Goal: Information Seeking & Learning: Learn about a topic

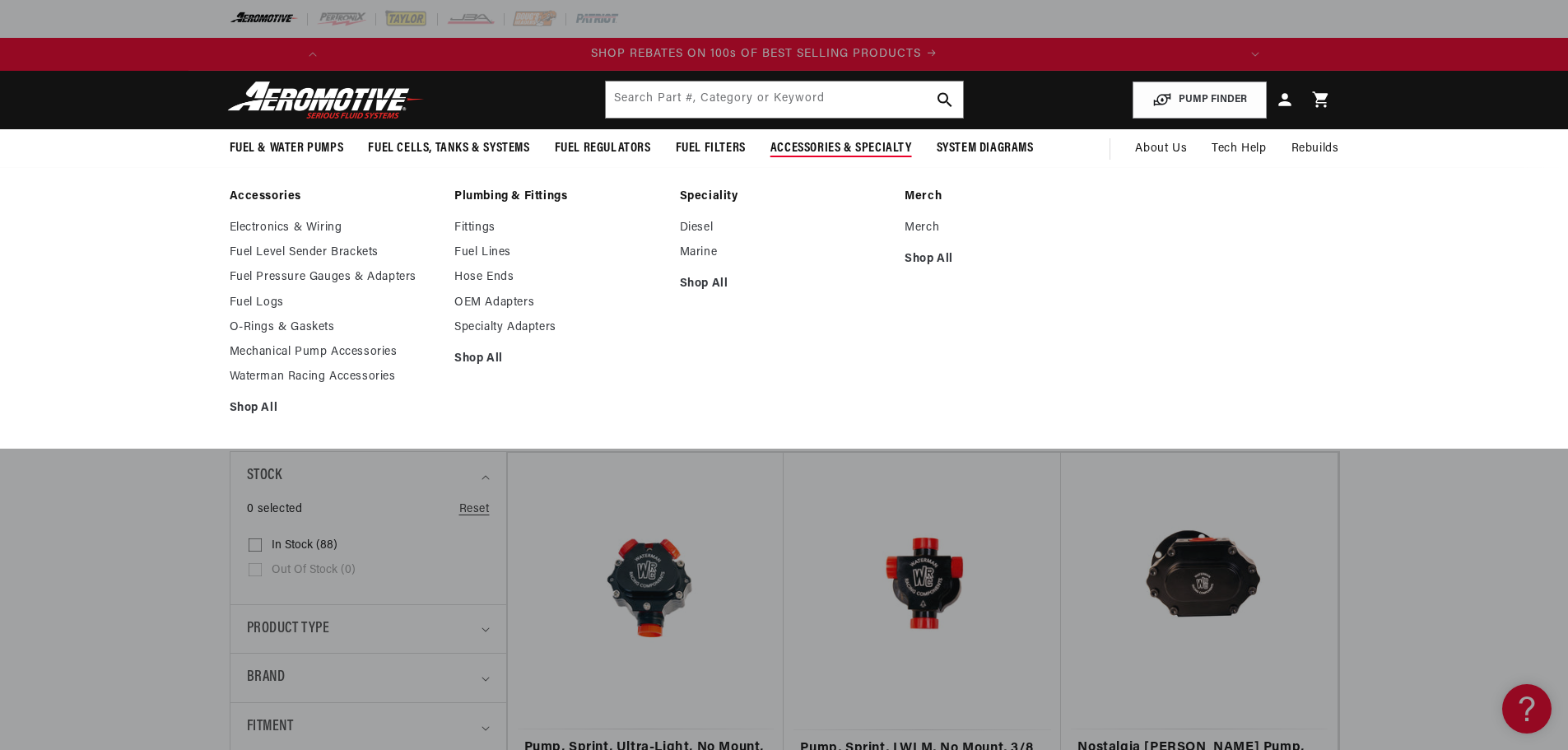
scroll to position [0, 934]
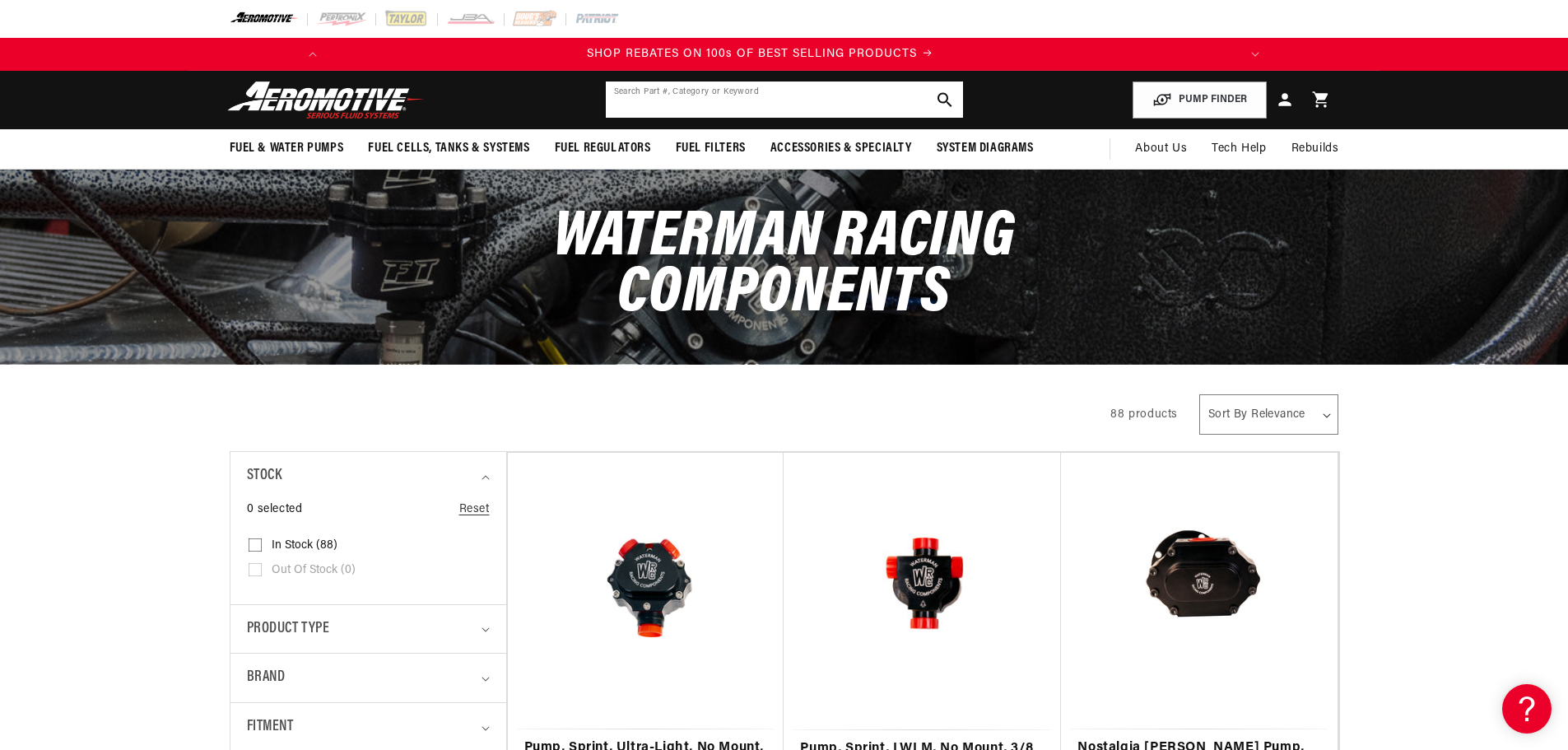
click at [735, 91] on input "text" at bounding box center [784, 99] width 358 height 36
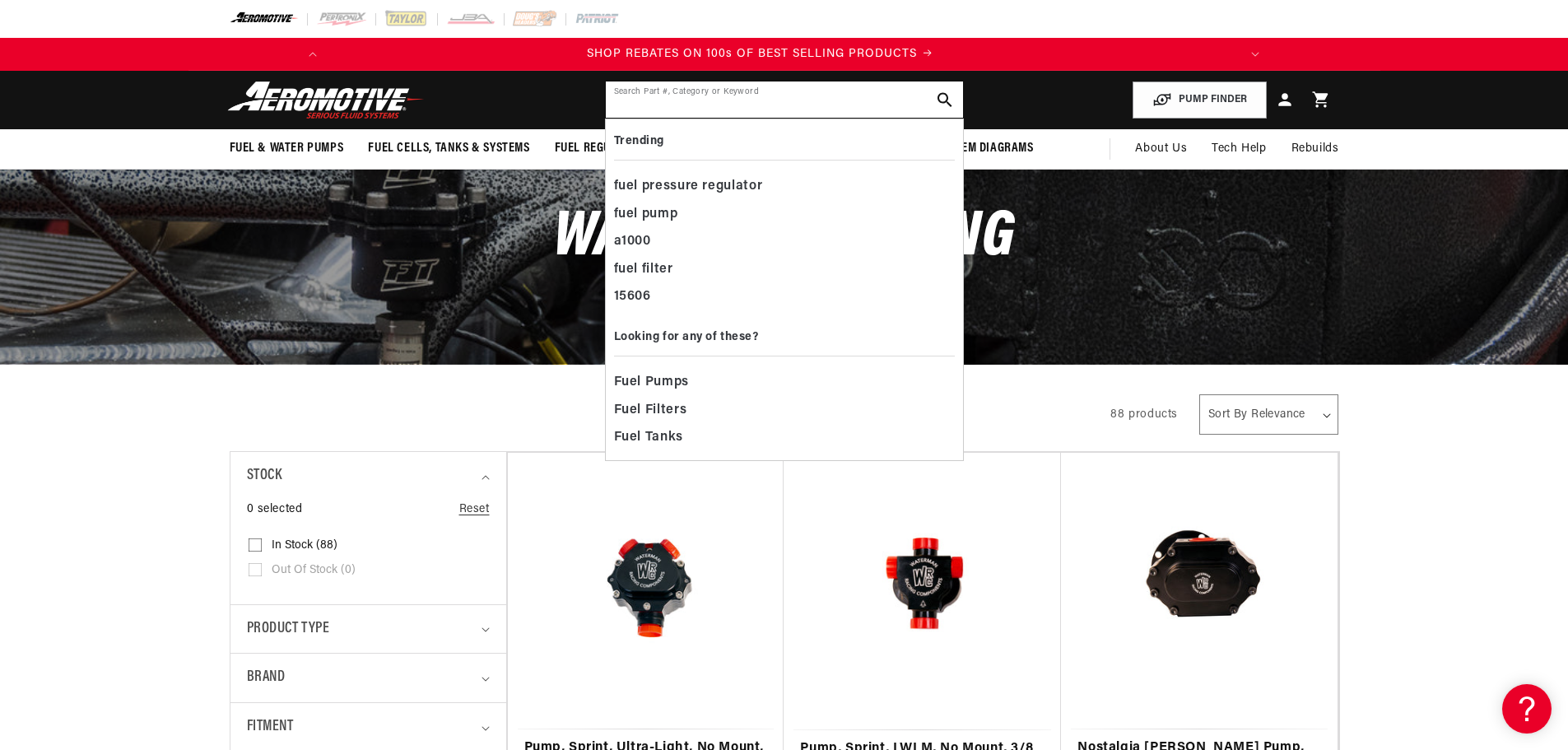
paste input "WRC-23404"
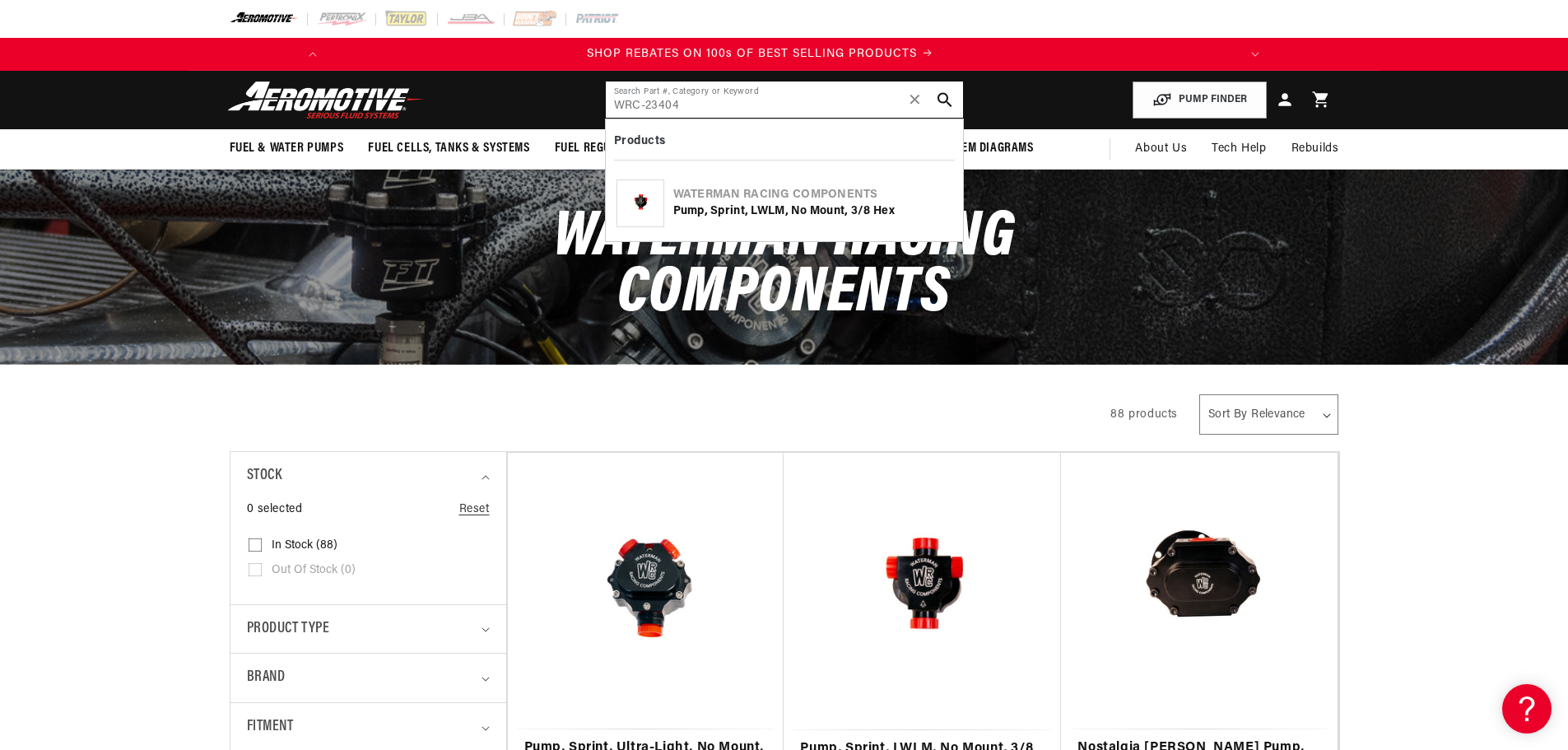
type input "WRC-23404"
click at [708, 205] on div "Pump, Sprint, LWLM, No Mount, 3/8 Hex" at bounding box center [812, 212] width 279 height 17
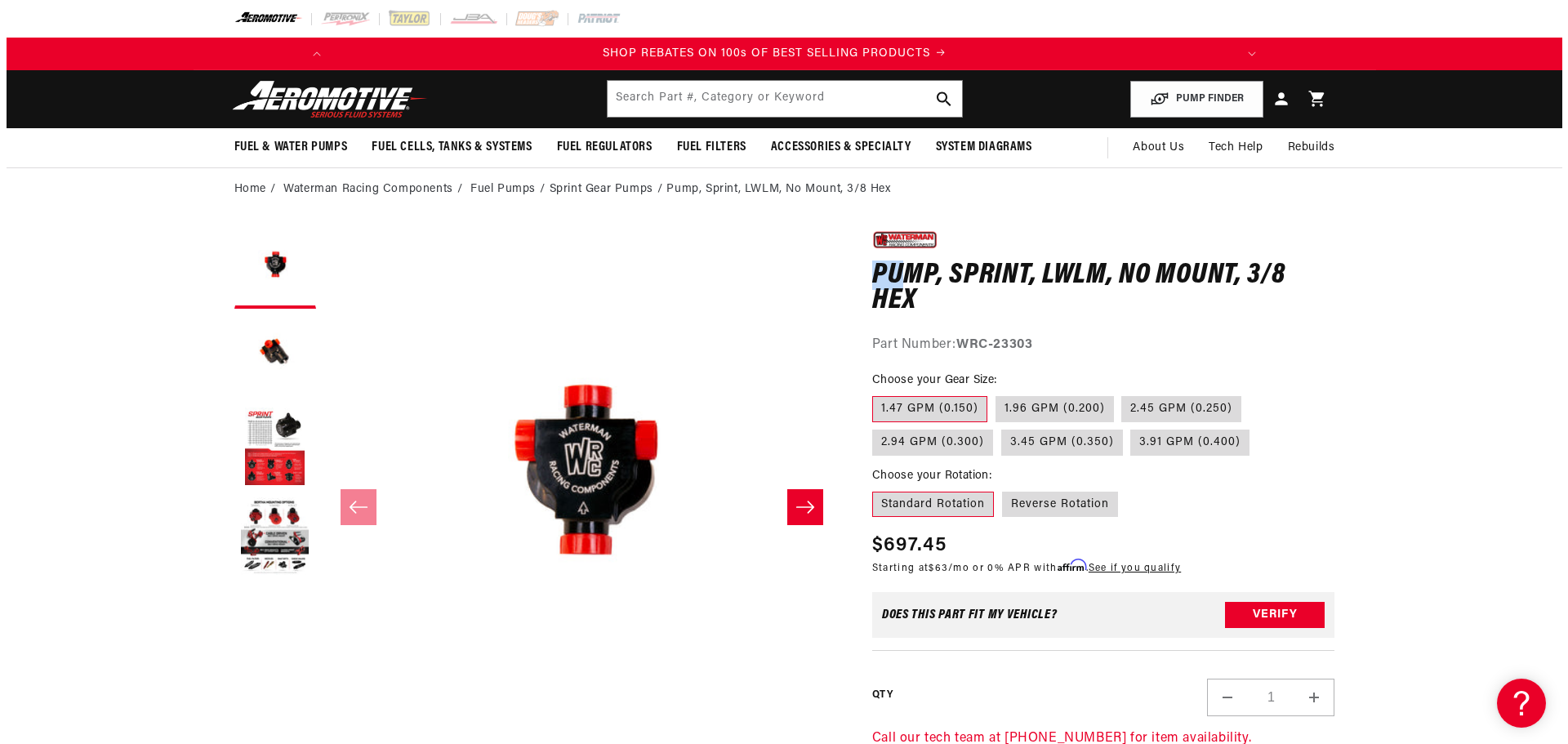
scroll to position [0, 926]
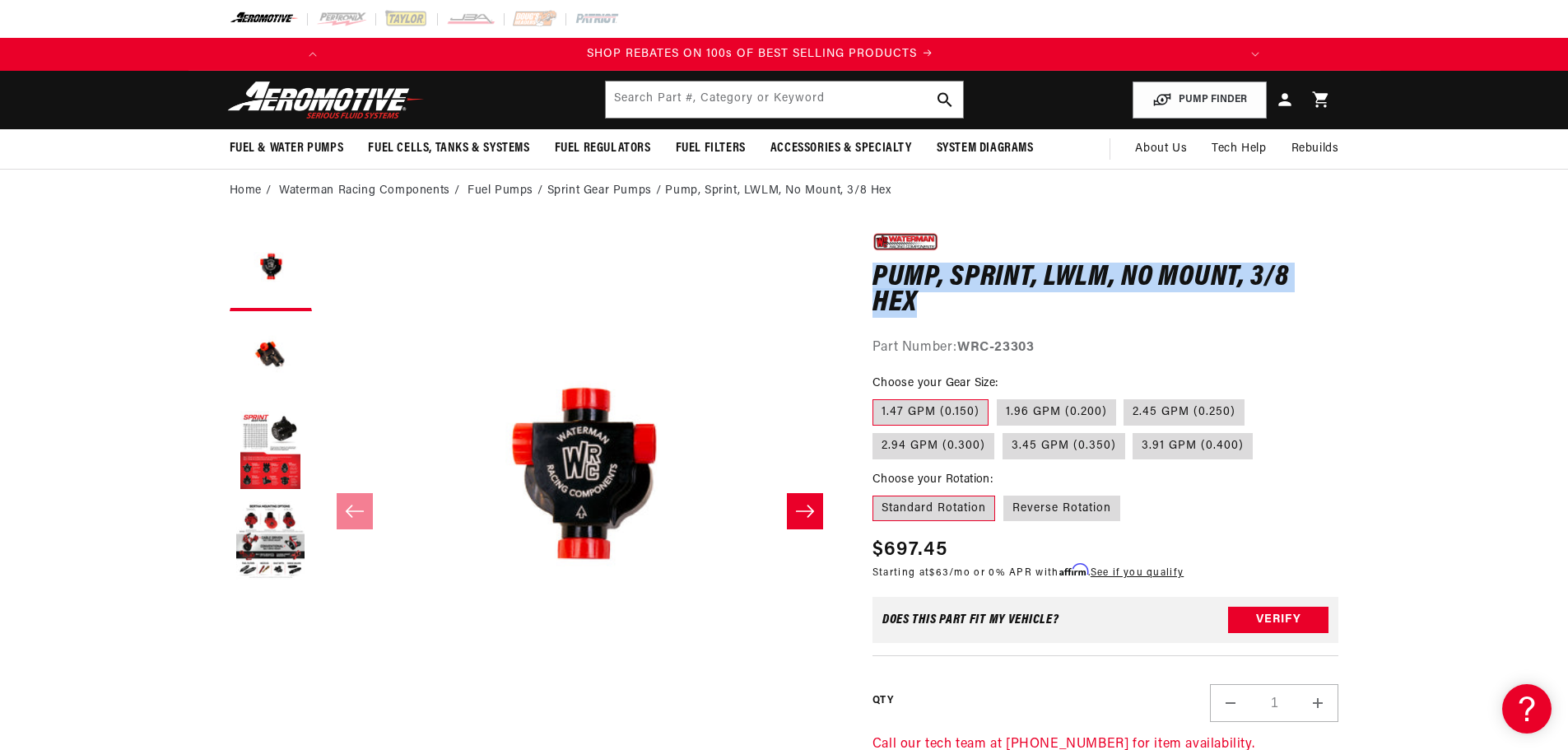
drag, startPoint x: 874, startPoint y: 272, endPoint x: 946, endPoint y: 305, distance: 79.2
click at [946, 305] on h1 "Pump, Sprint, LWLM, No Mount, 3/8 Hex" at bounding box center [1106, 291] width 467 height 52
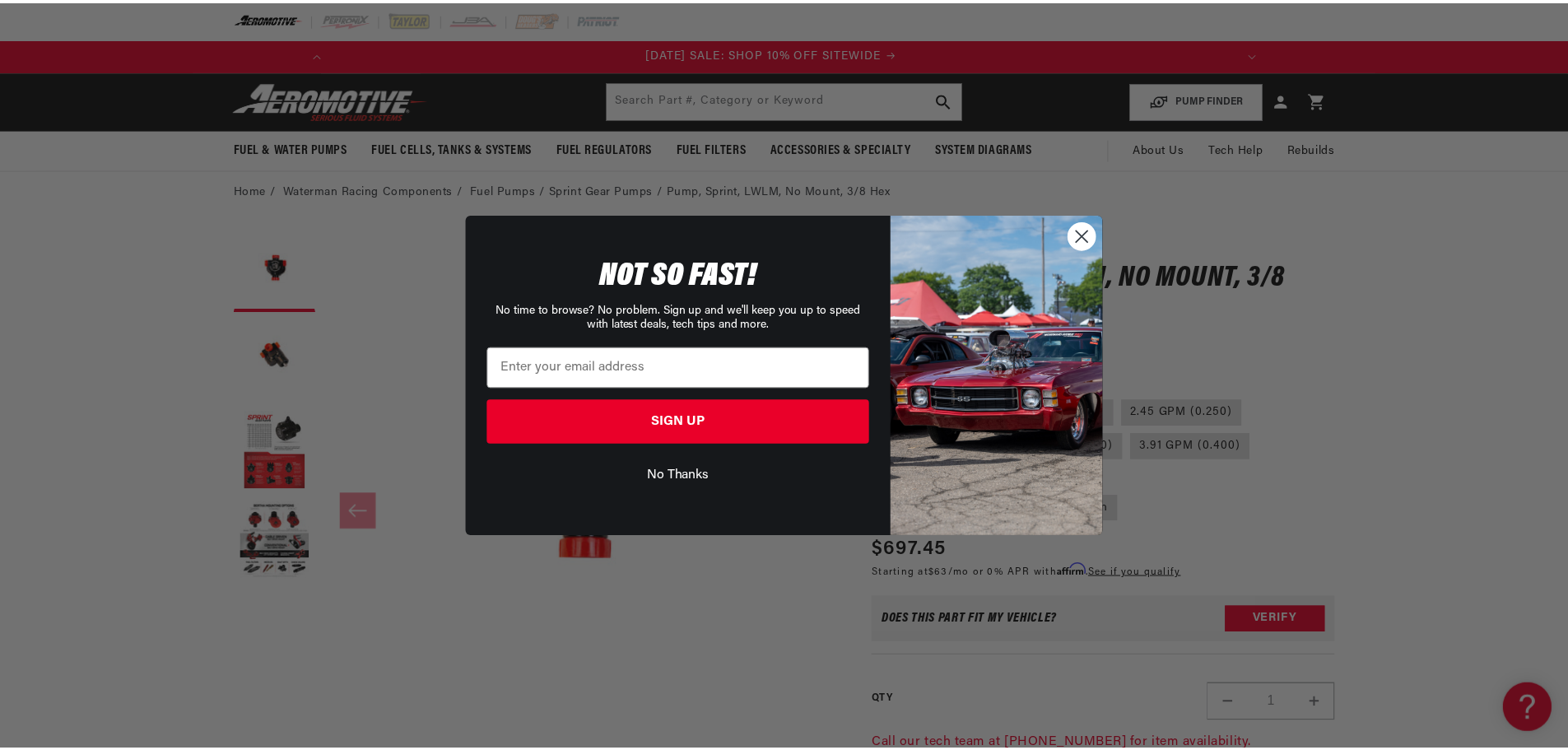
scroll to position [0, 0]
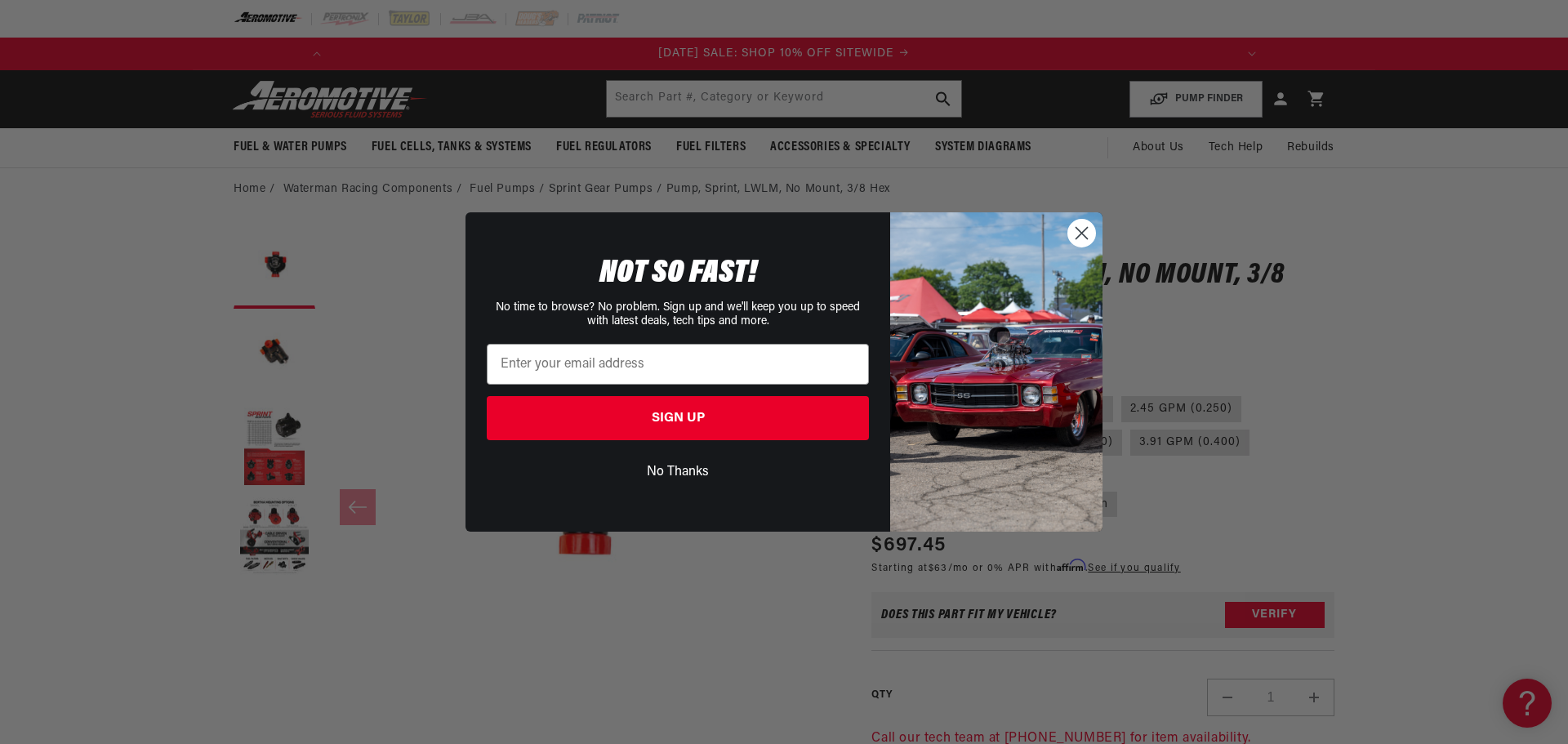
click at [1079, 229] on circle "Close dialog" at bounding box center [1081, 233] width 27 height 27
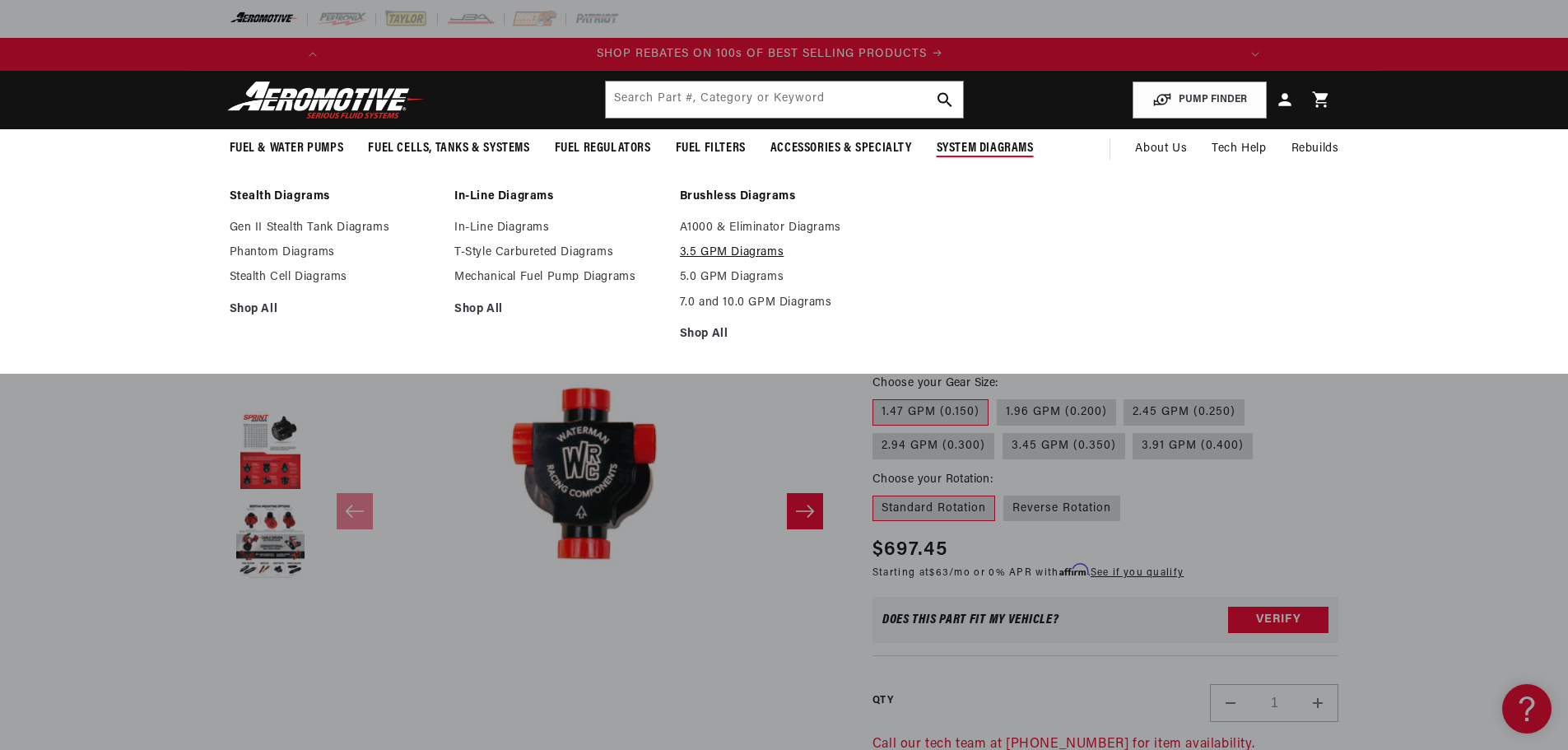
scroll to position [0, 934]
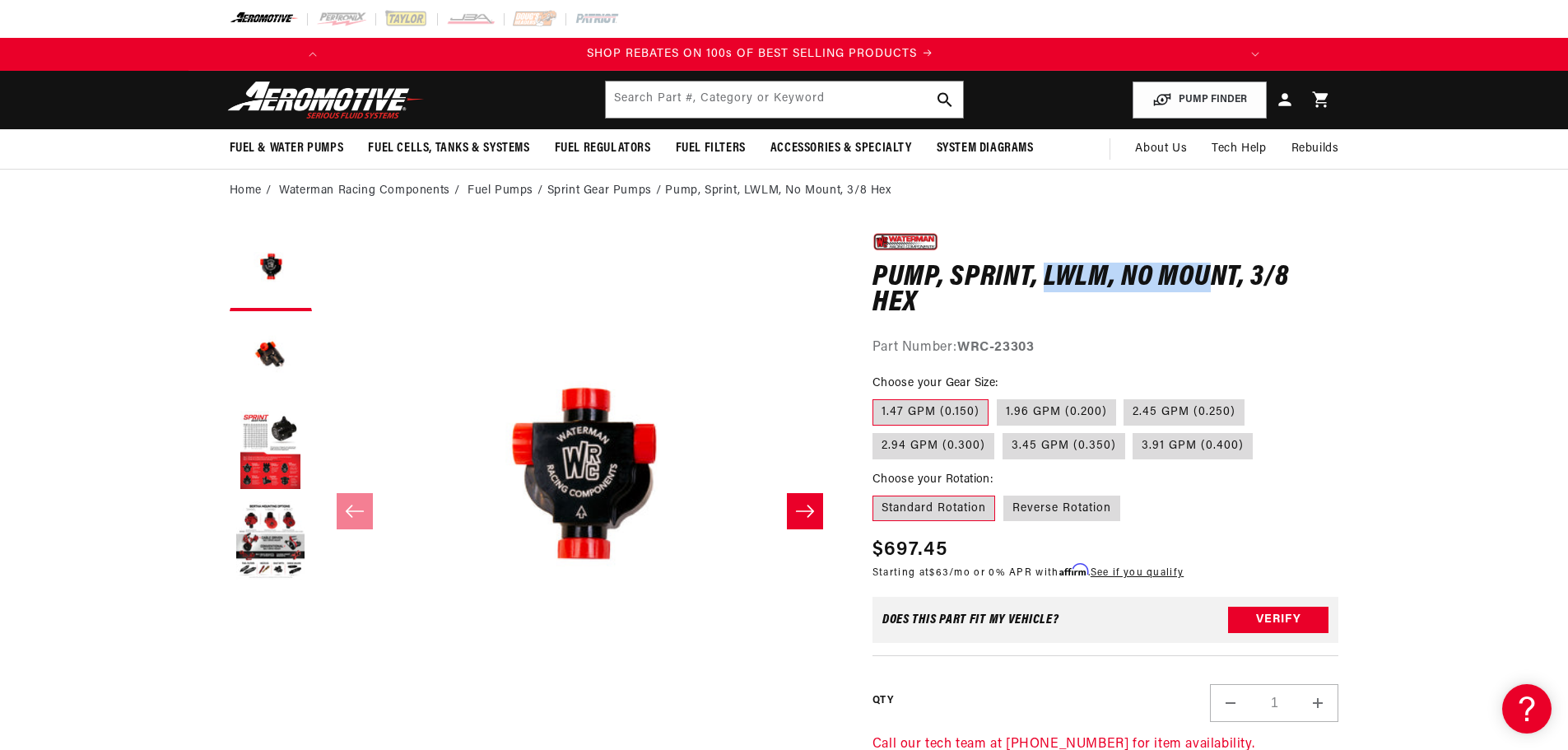
drag, startPoint x: 1046, startPoint y: 281, endPoint x: 1214, endPoint y: 274, distance: 168.1
click at [1214, 274] on h1 "Pump, Sprint, LWLM, No Mount, 3/8 Hex" at bounding box center [1106, 291] width 467 height 52
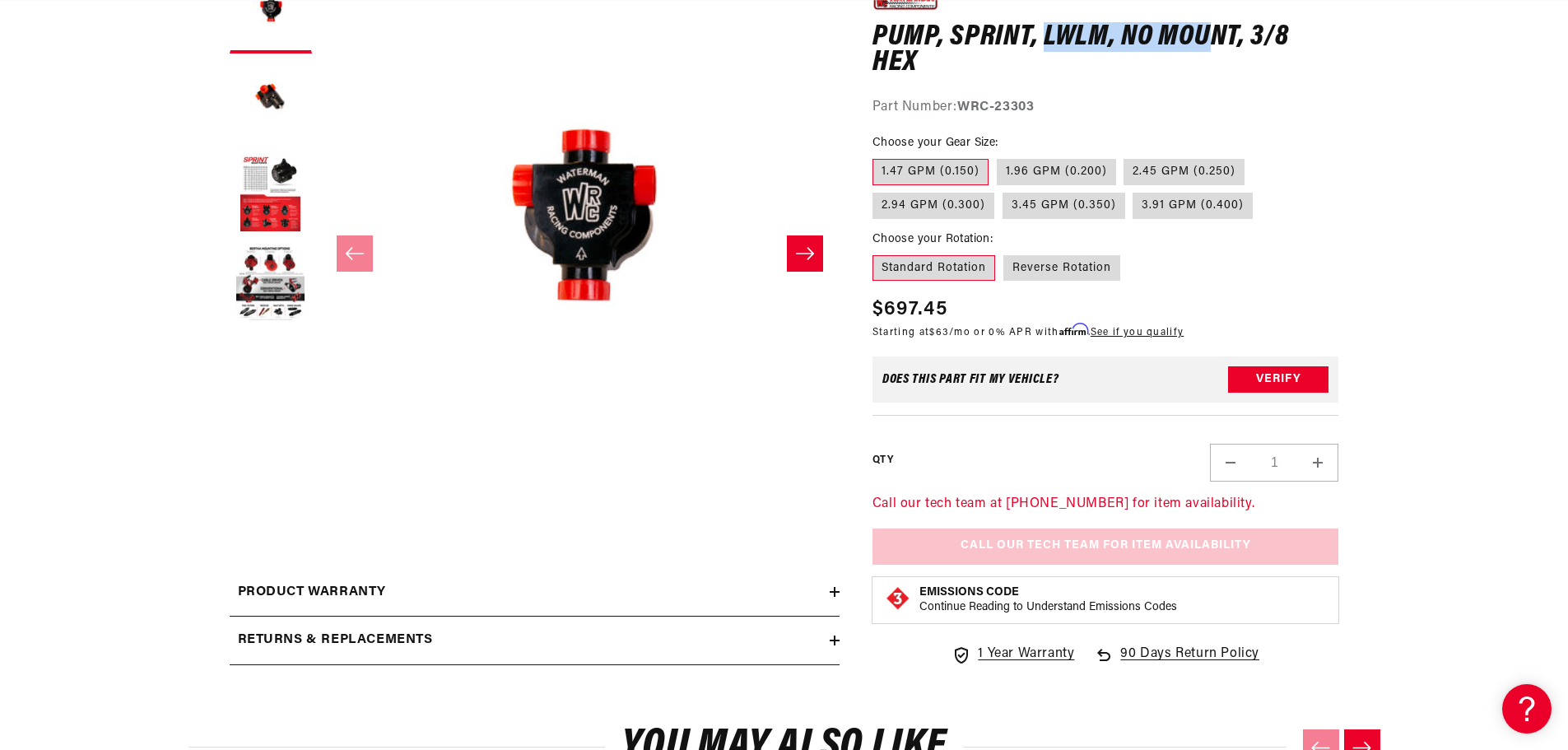
scroll to position [494, 0]
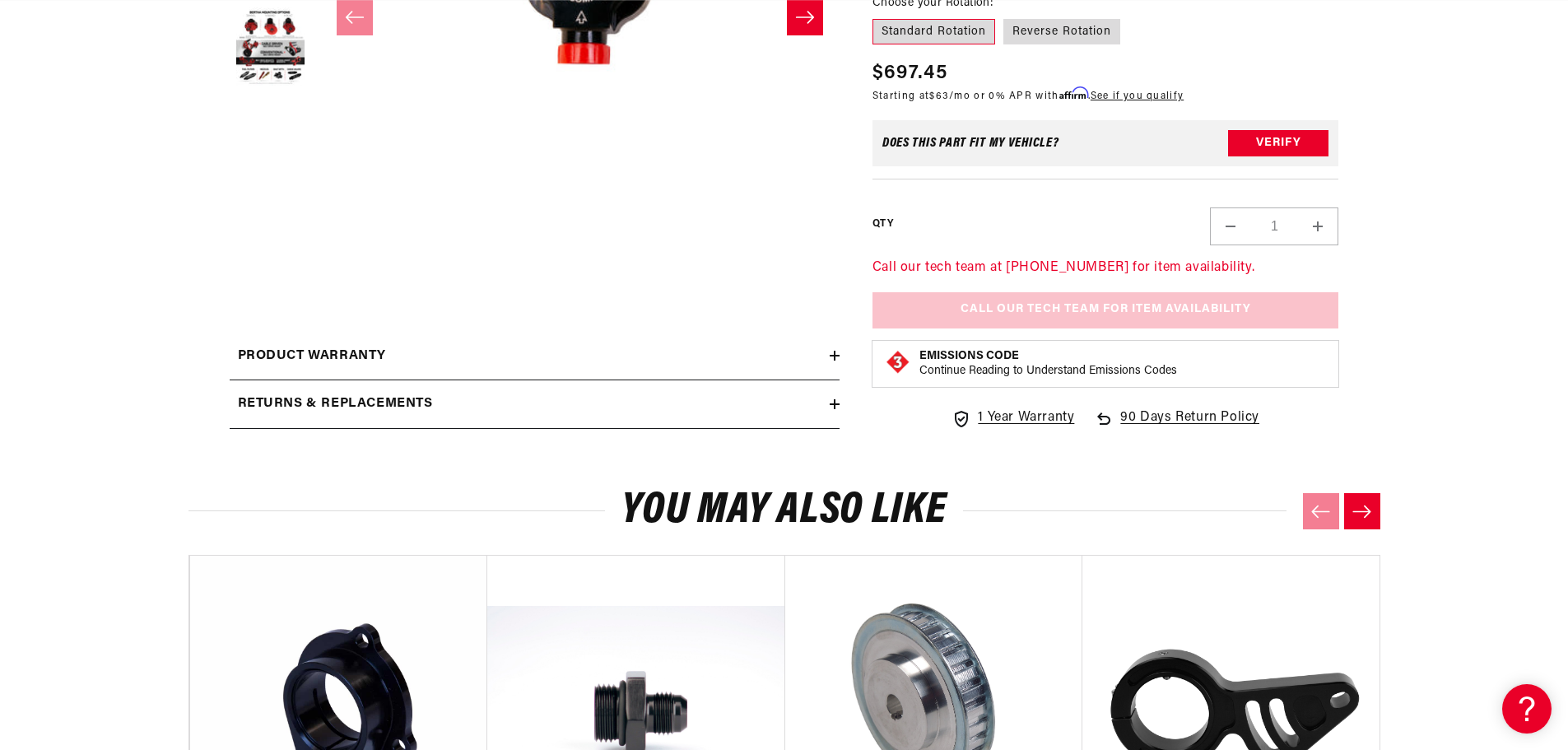
click at [372, 351] on h2 "Product warranty" at bounding box center [313, 356] width 149 height 21
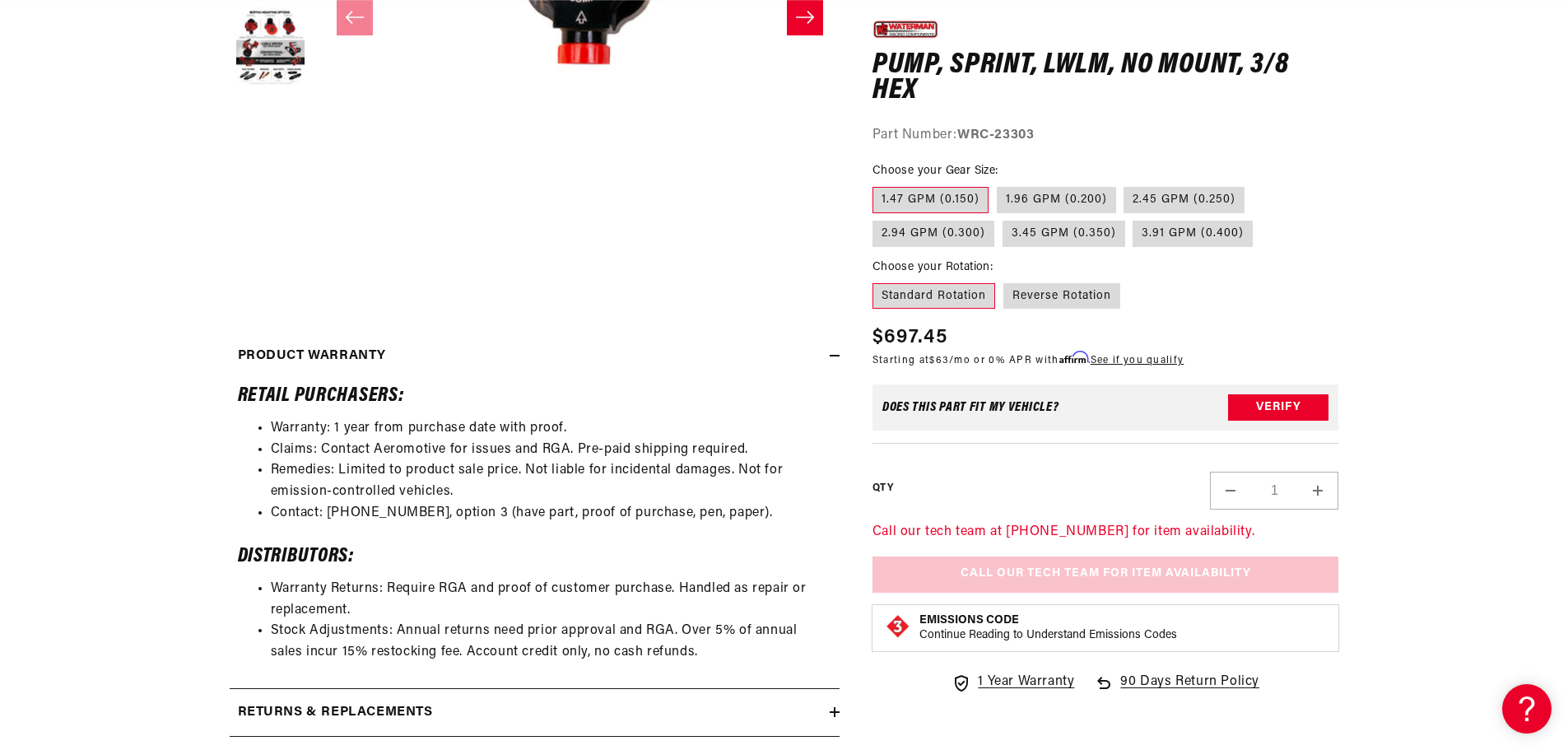
scroll to position [0, 1867]
click at [372, 351] on h2 "Product warranty" at bounding box center [313, 356] width 149 height 21
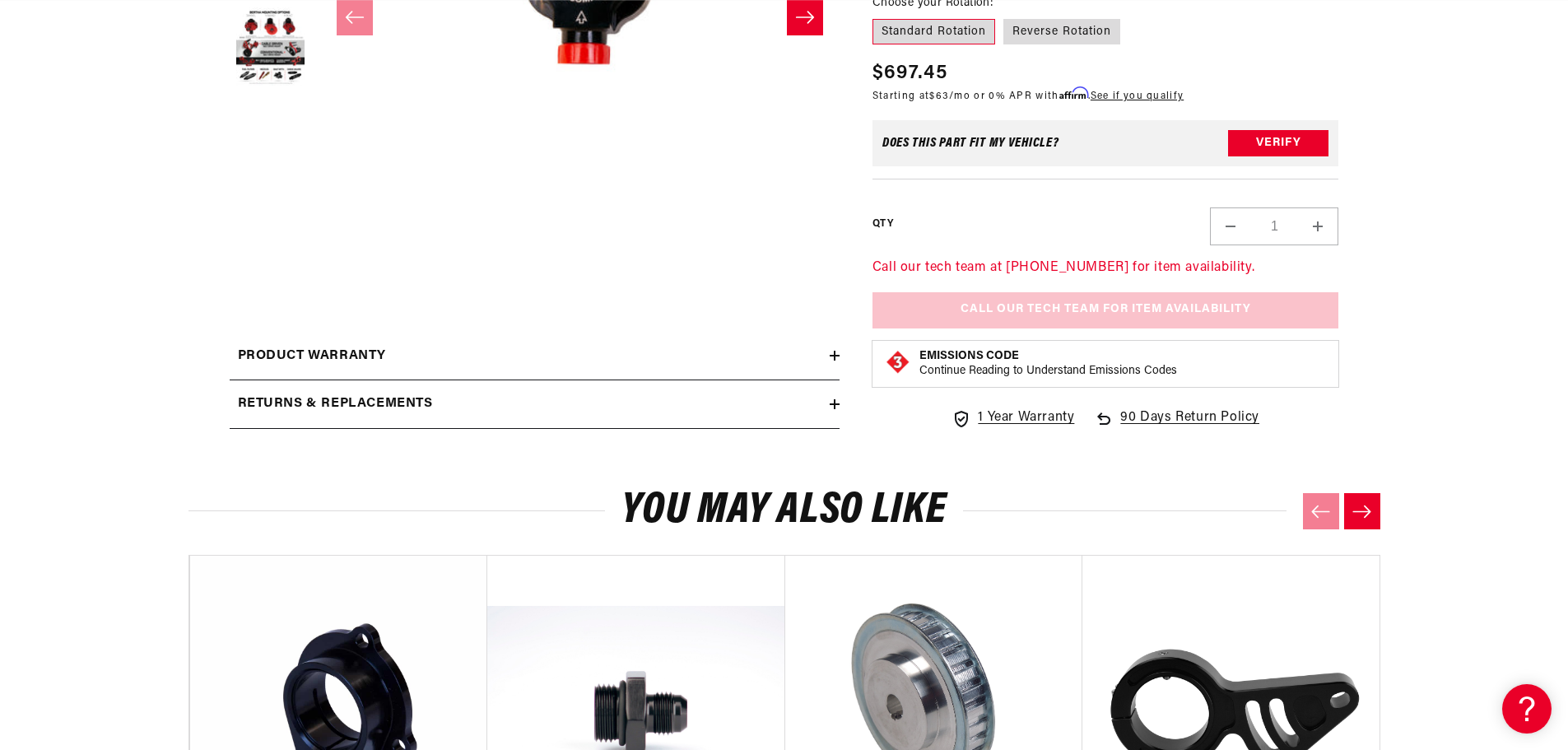
click at [358, 403] on h2 "Returns & replacements" at bounding box center [335, 403] width 195 height 21
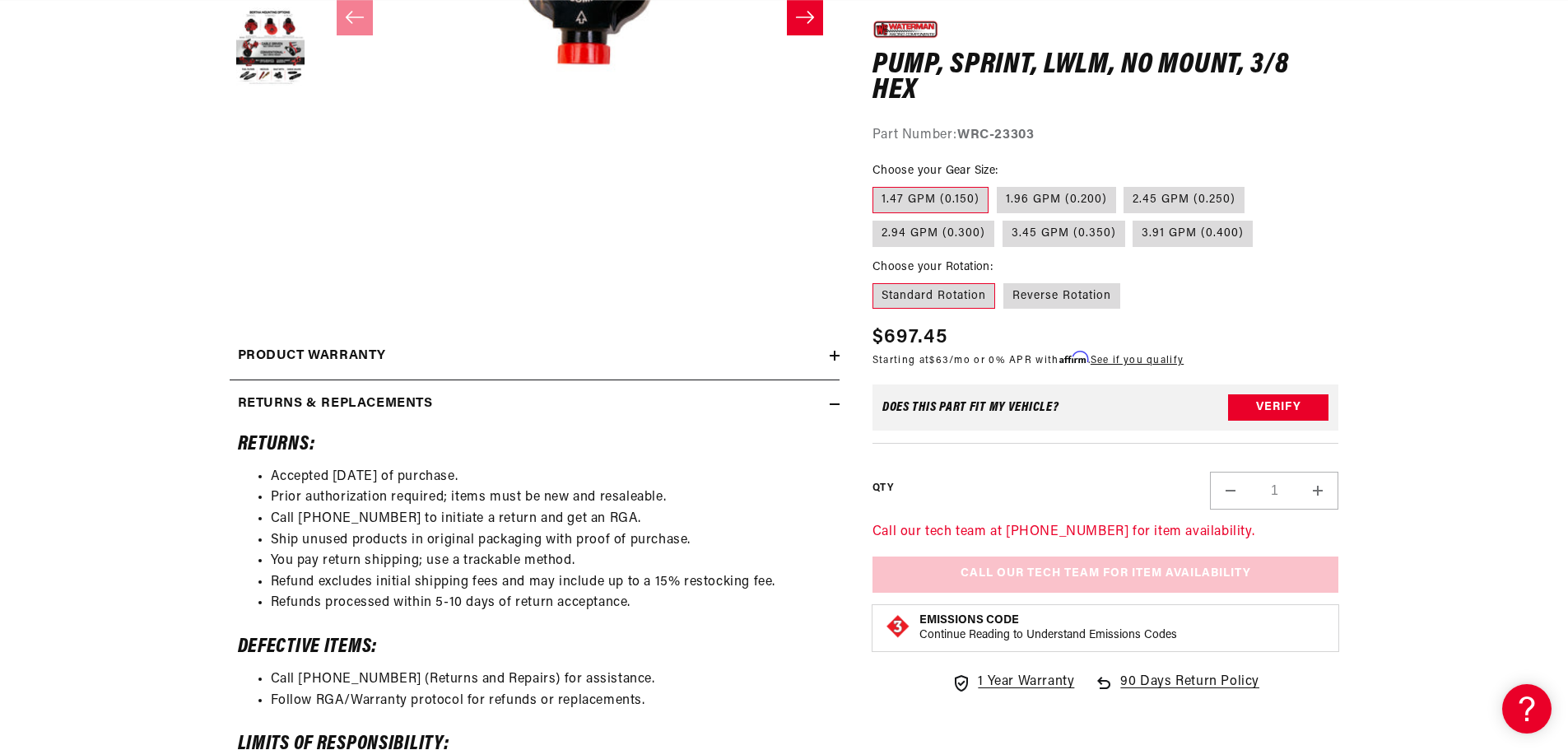
click at [358, 403] on h2 "Returns & replacements" at bounding box center [335, 403] width 195 height 21
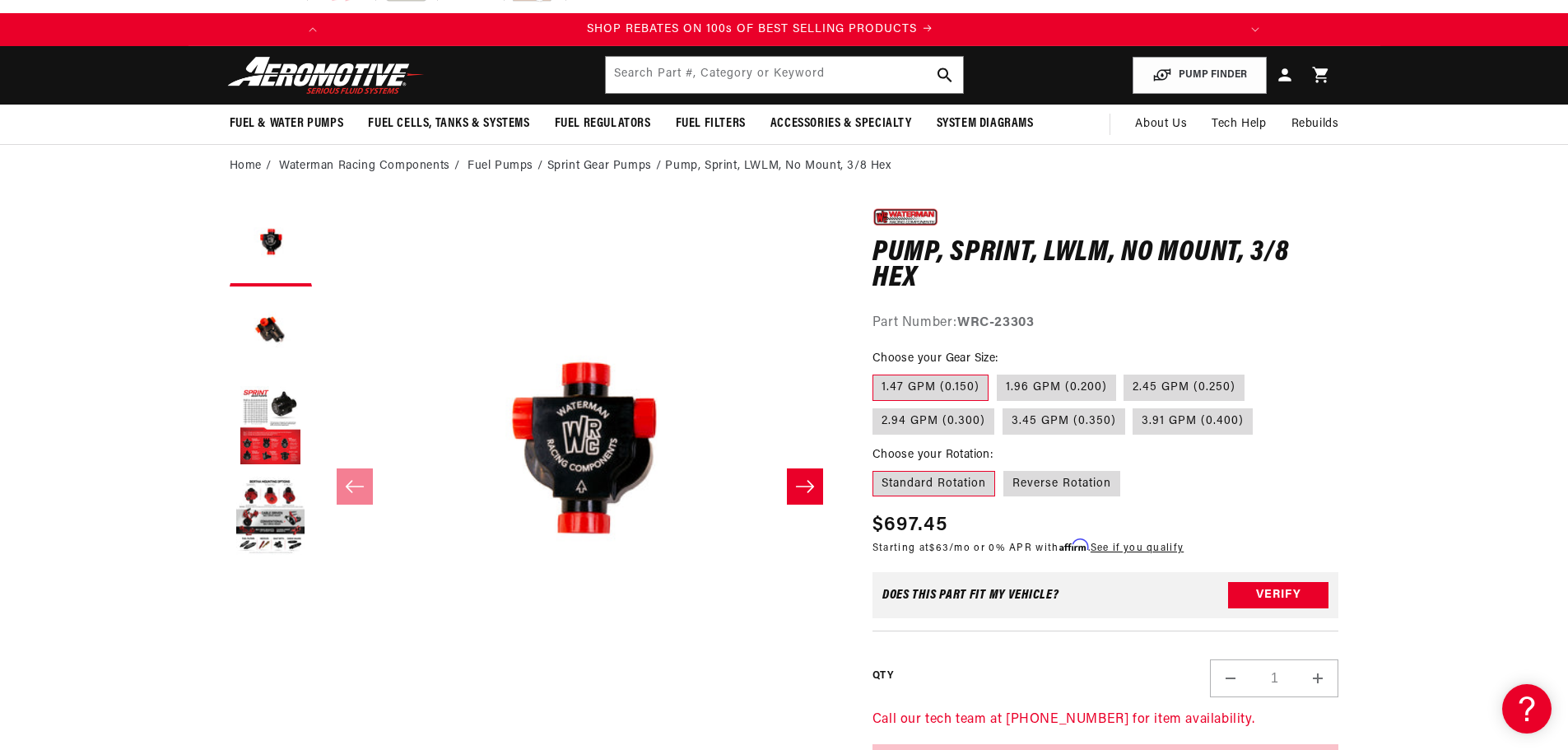
scroll to position [330, 0]
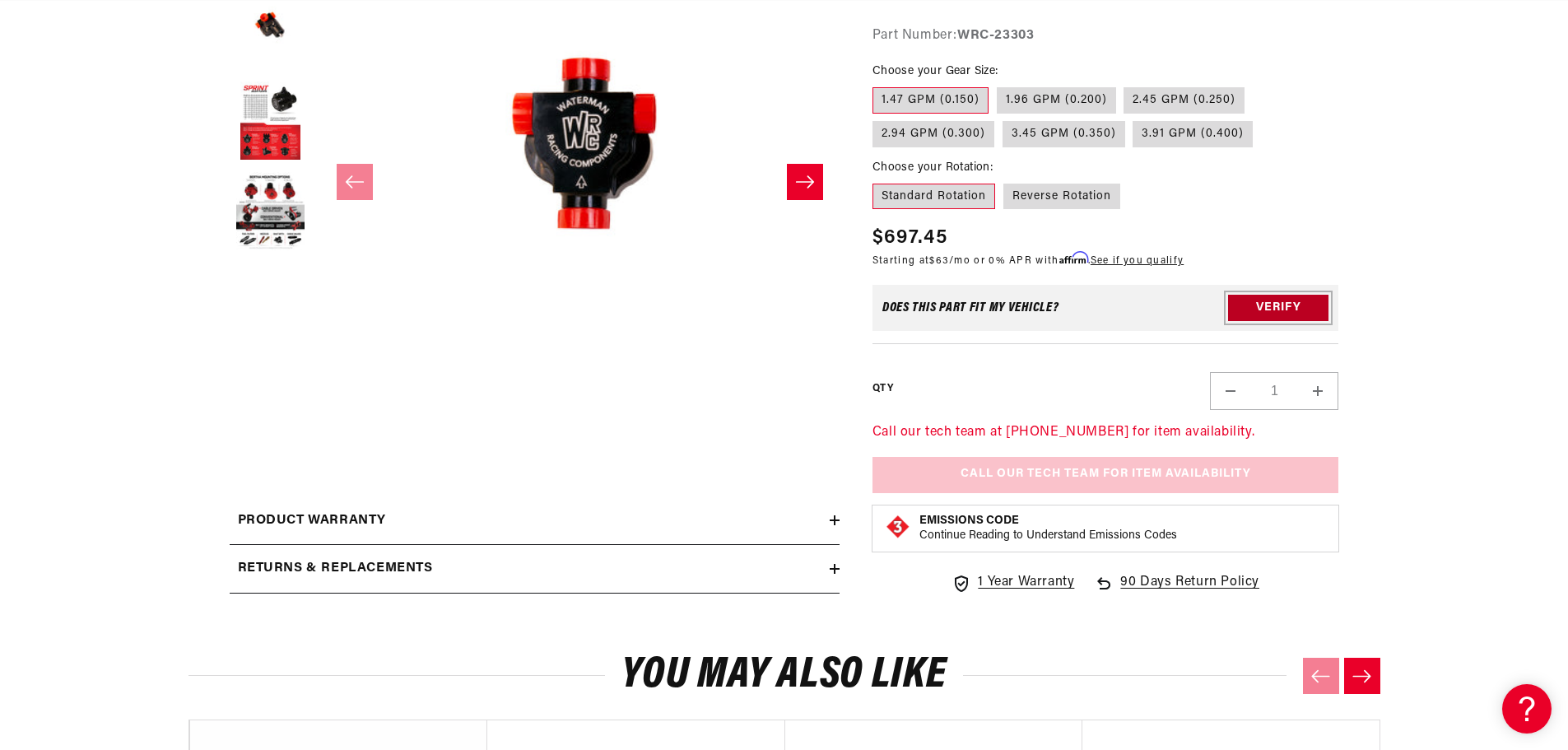
click at [1276, 302] on button "Verify" at bounding box center [1278, 308] width 101 height 26
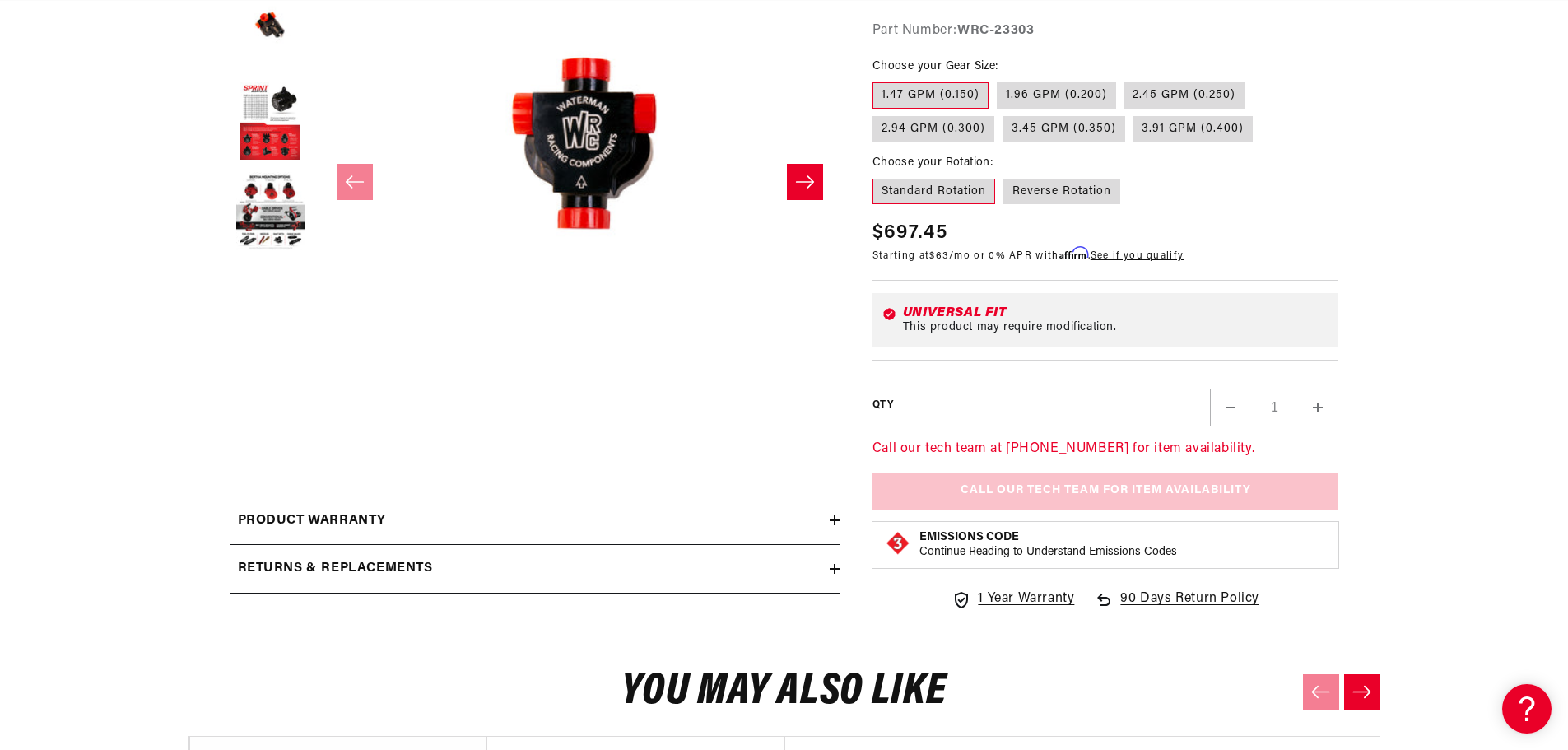
scroll to position [0, 0]
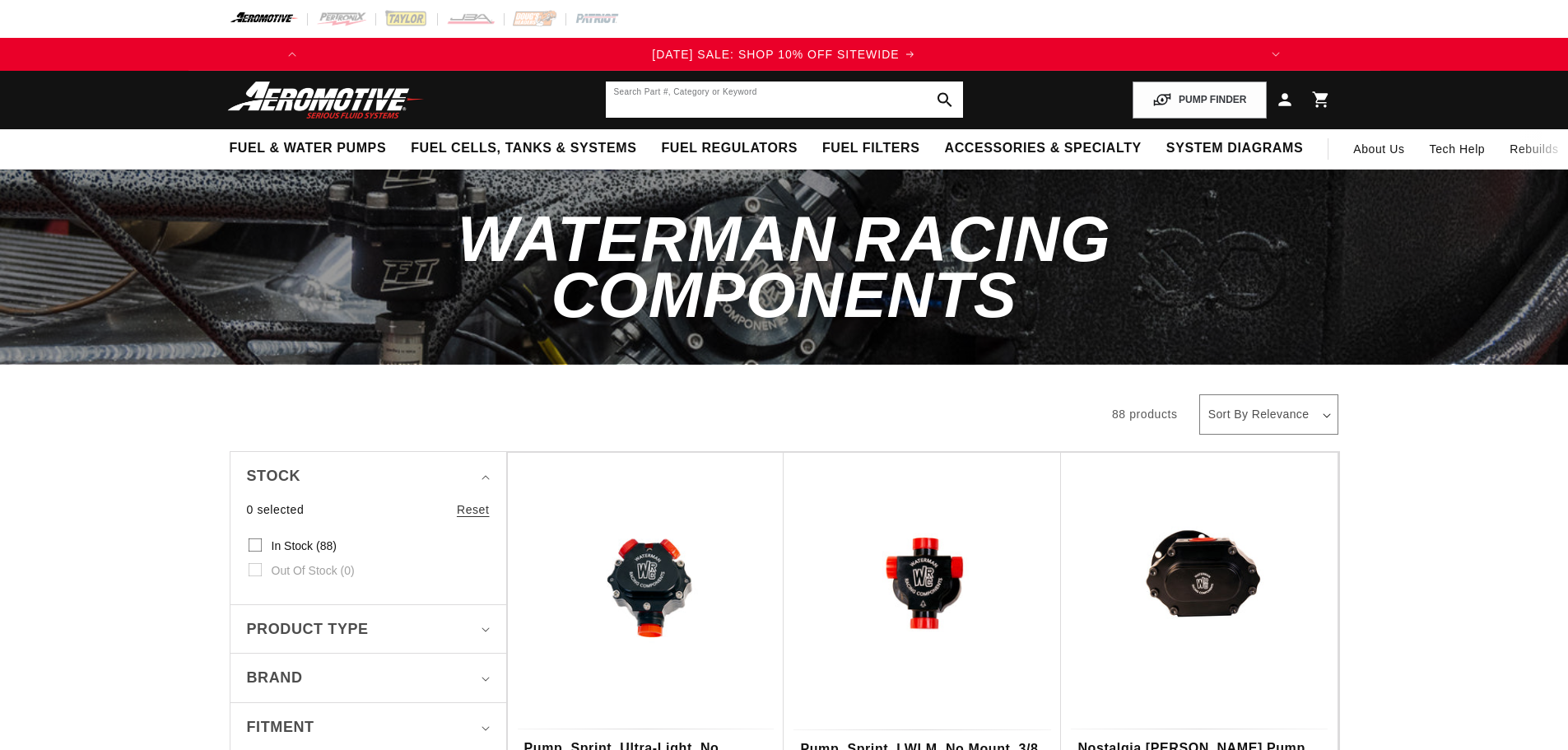
click at [729, 99] on input "text" at bounding box center [784, 99] width 358 height 36
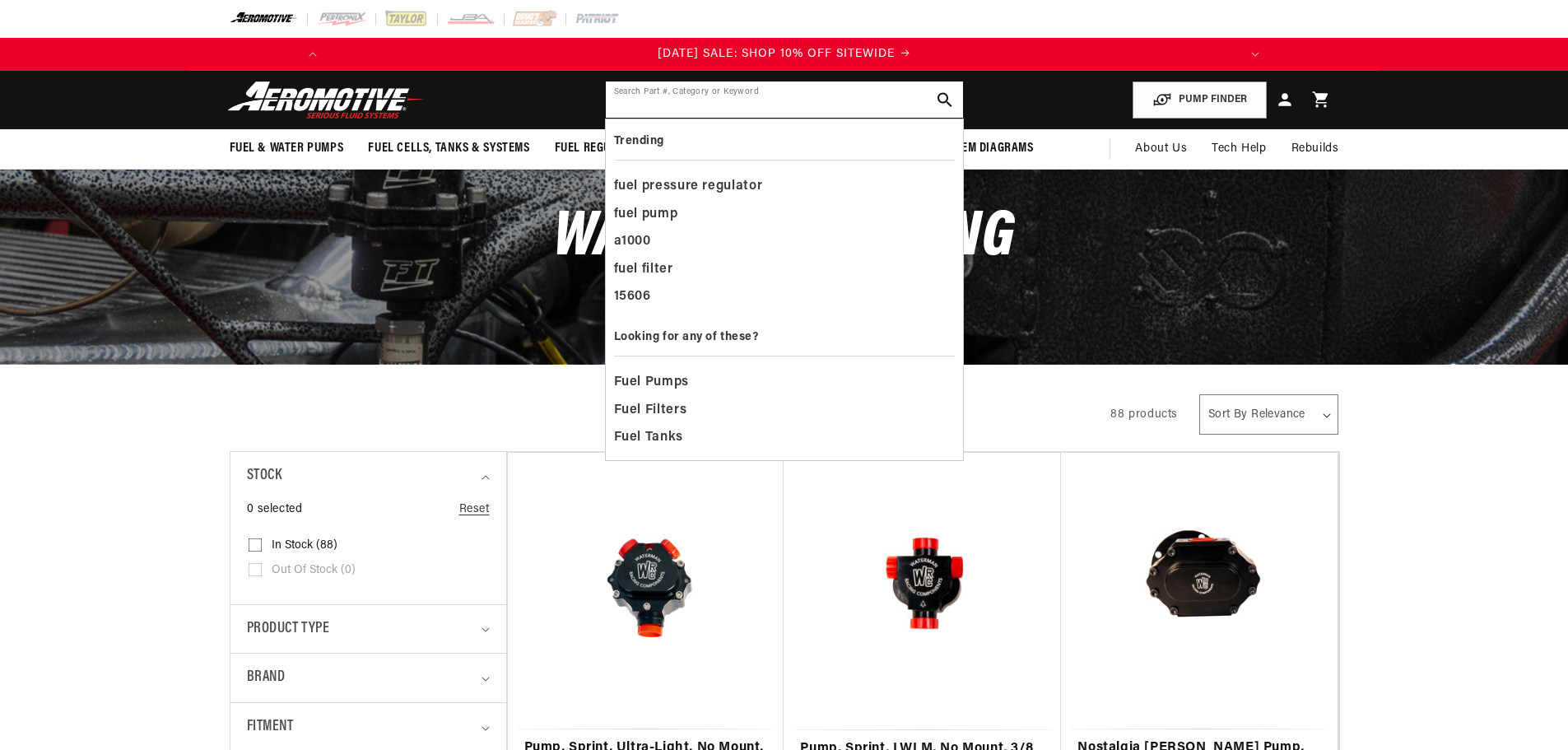
paste input "WRC-42337"
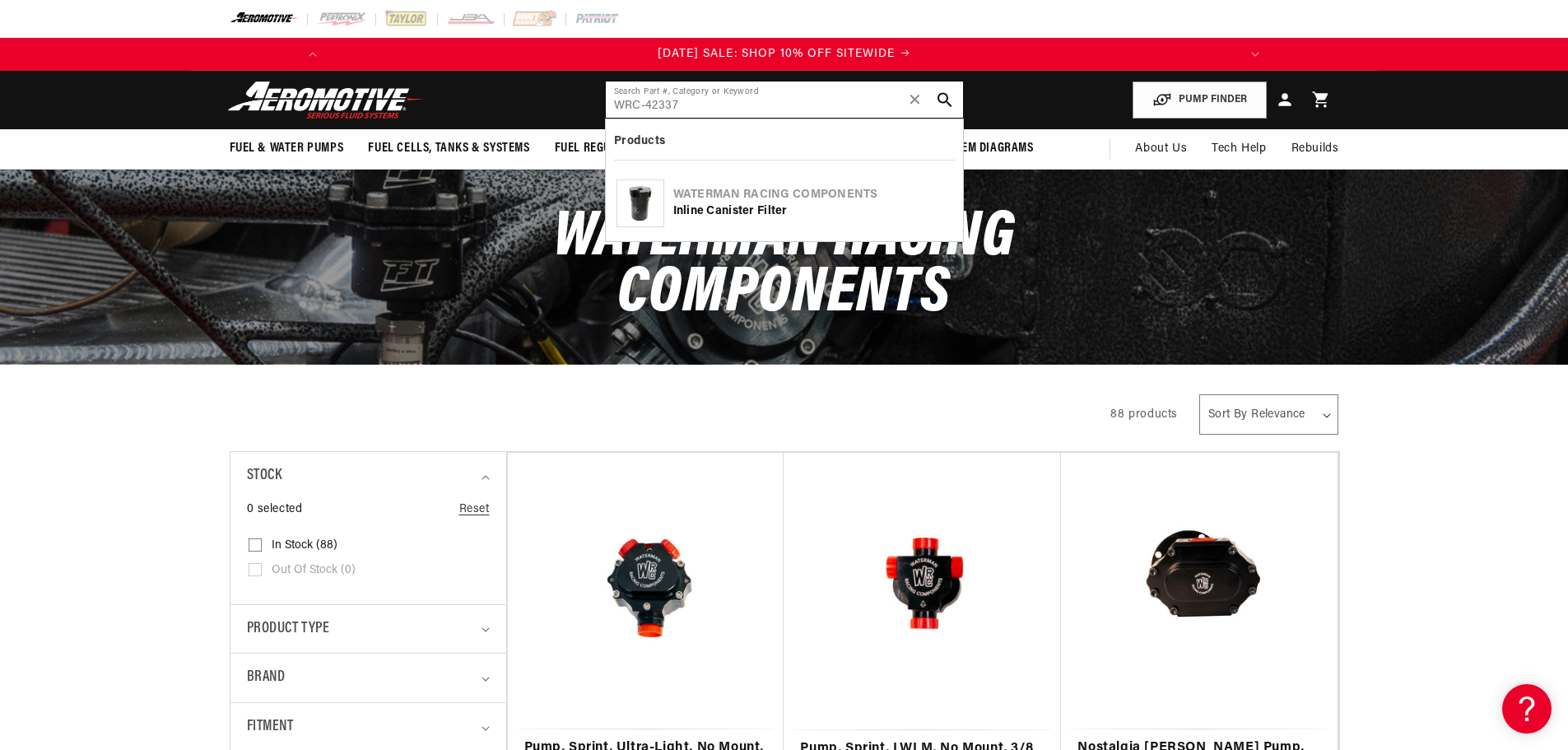
type input "WRC-42337"
click at [720, 210] on div "Inline Canister Filter" at bounding box center [812, 212] width 279 height 17
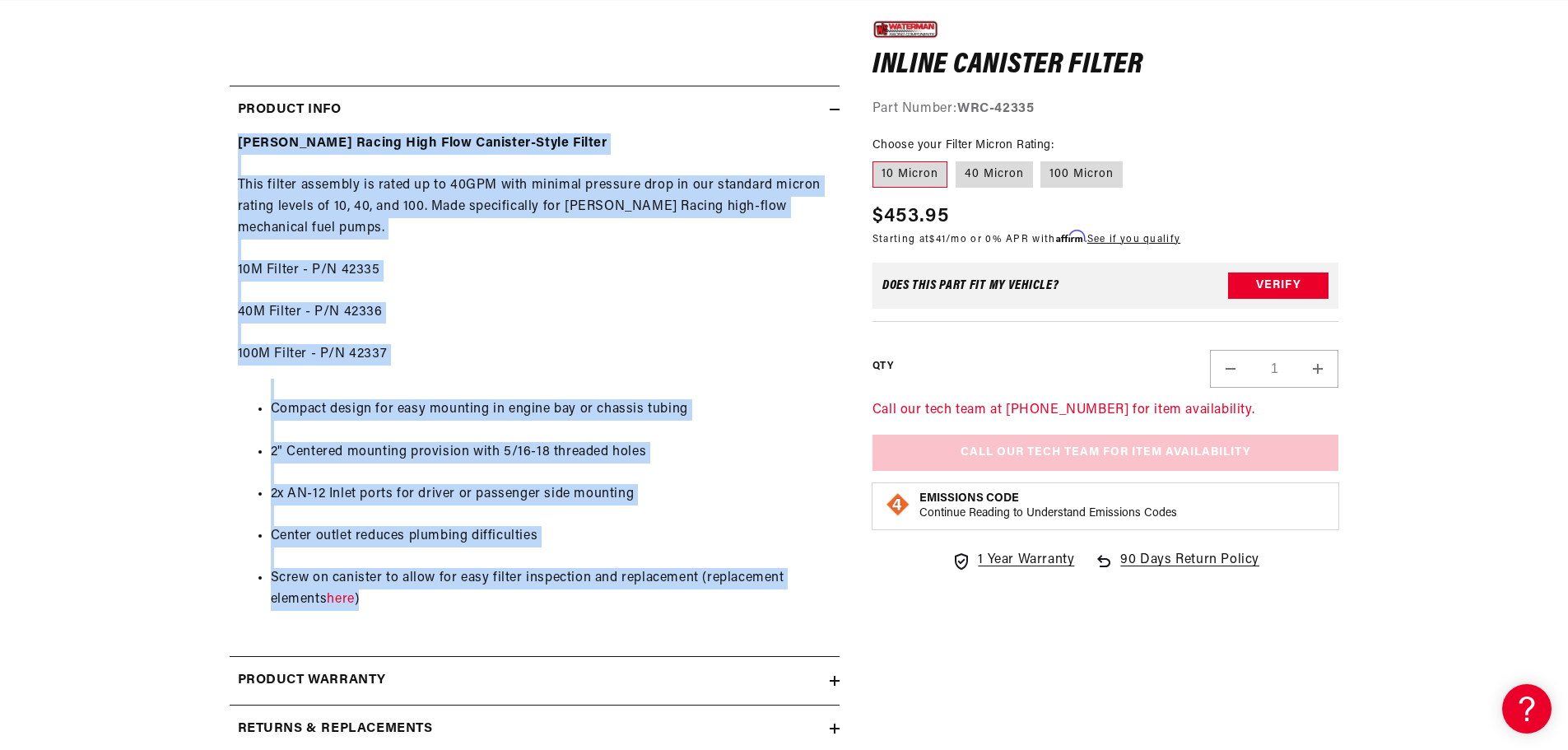
scroll to position [0, 1867]
drag, startPoint x: 240, startPoint y: 304, endPoint x: 593, endPoint y: 600, distance: 460.7
click at [593, 600] on div "Waterman Racing High Flow Canister-Style Filter This filter assembly is rated u…" at bounding box center [534, 382] width 610 height 498
click at [515, 412] on li "Compact design for easy mounting in engine bay or chassis tubing" at bounding box center [551, 410] width 560 height 21
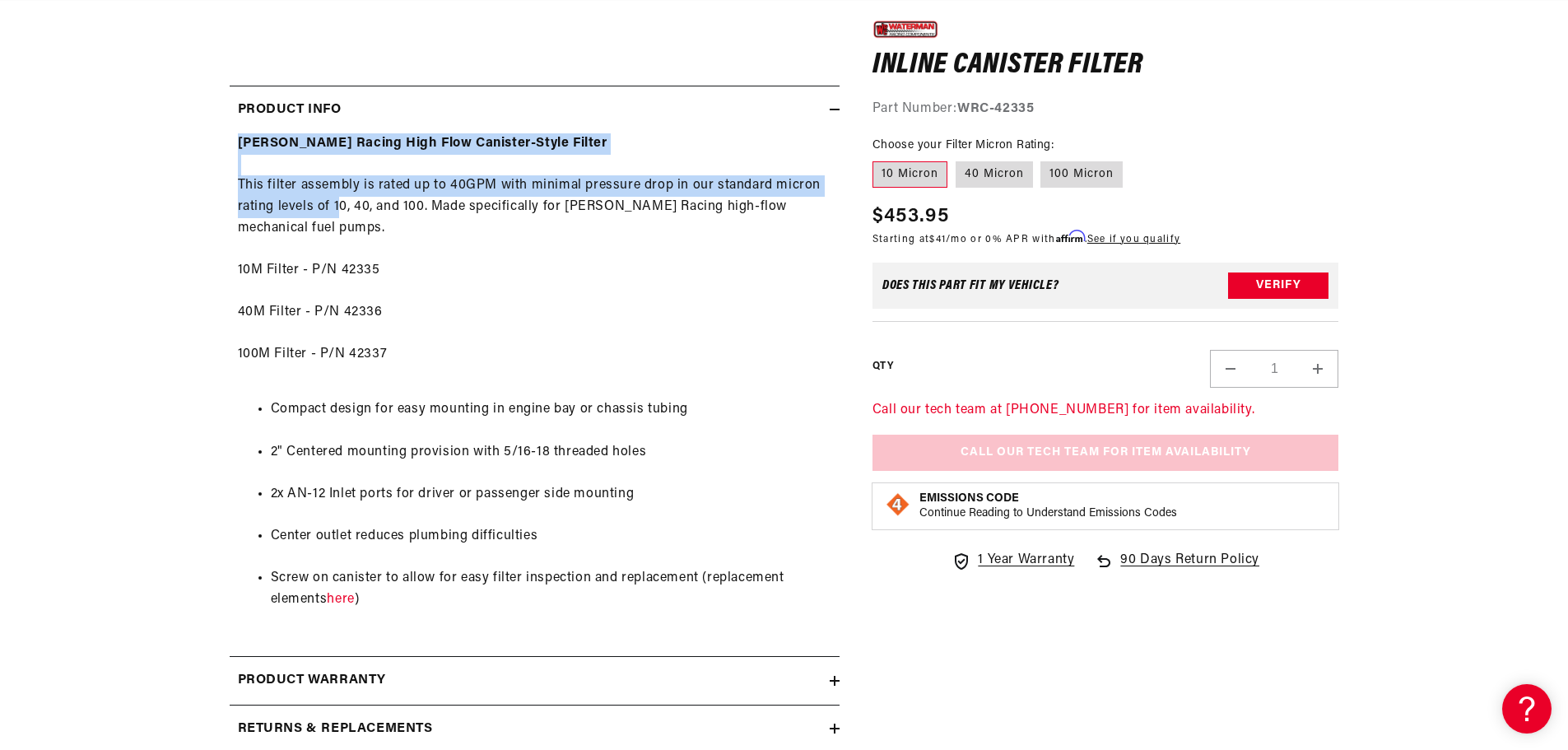
scroll to position [0, 934]
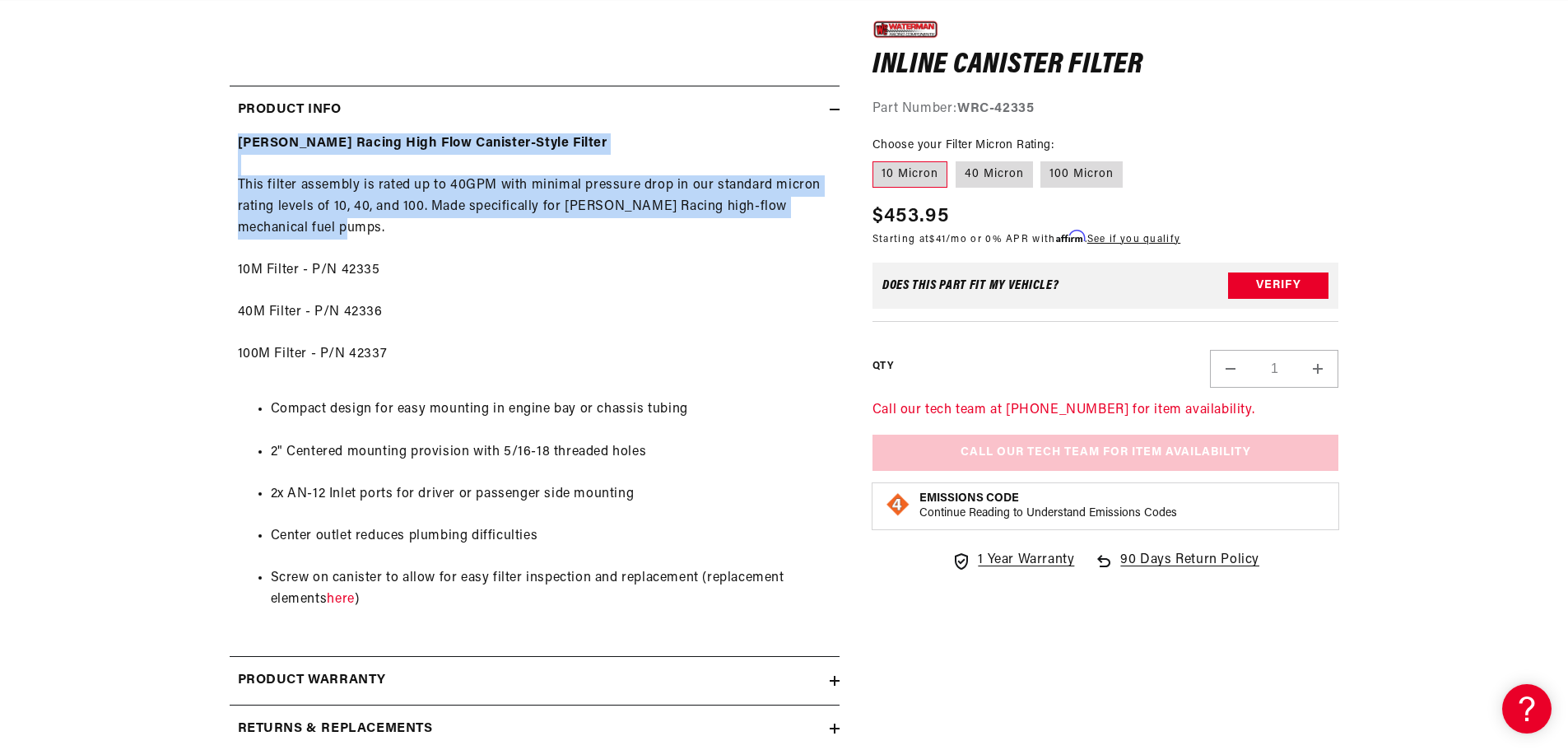
drag, startPoint x: 240, startPoint y: 142, endPoint x: 348, endPoint y: 226, distance: 136.8
click at [348, 226] on div "Waterman Racing High Flow Canister-Style Filter This filter assembly is rated u…" at bounding box center [534, 382] width 610 height 498
copy div "Waterman Racing High Flow Canister-Style Filter This filter assembly is rated u…"
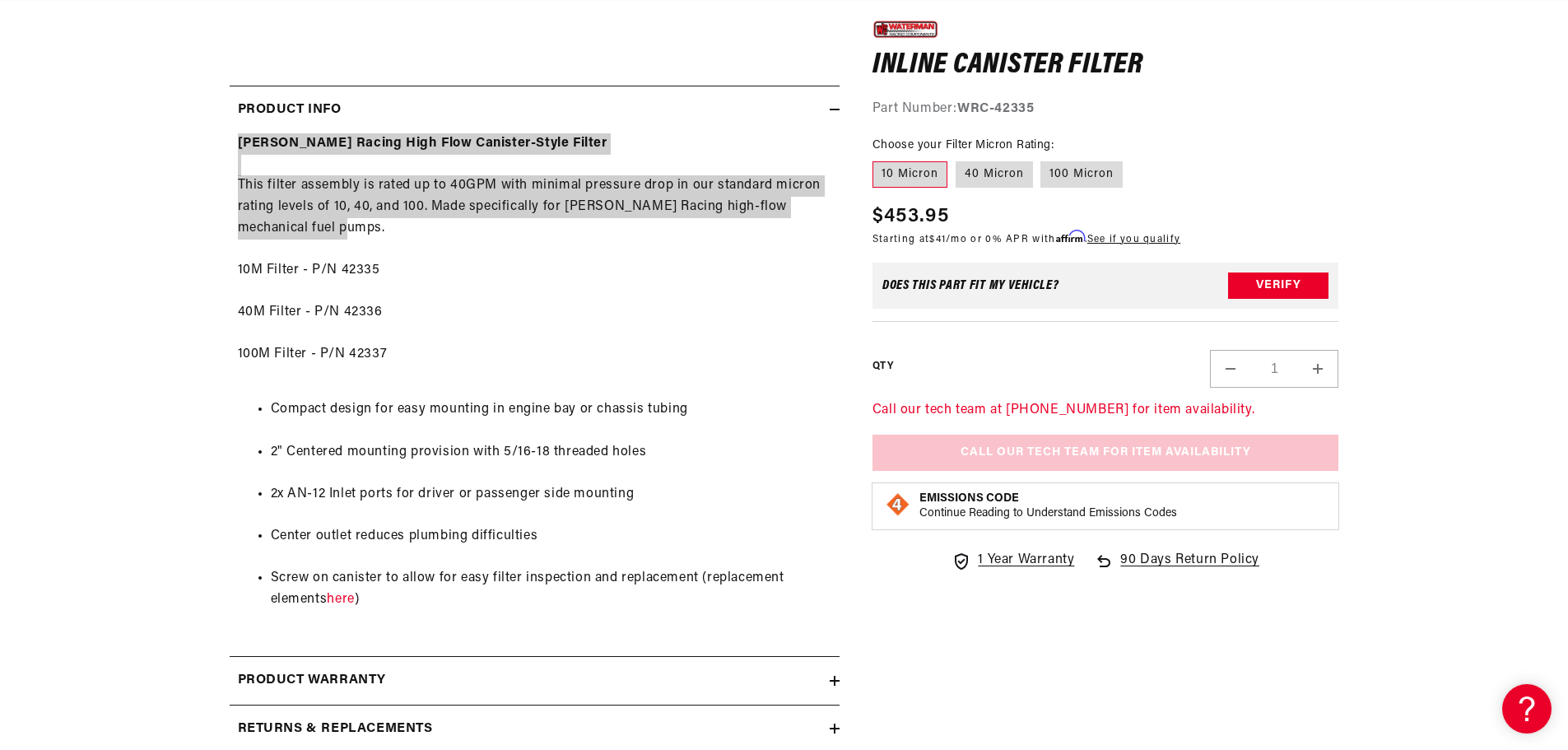
scroll to position [0, 0]
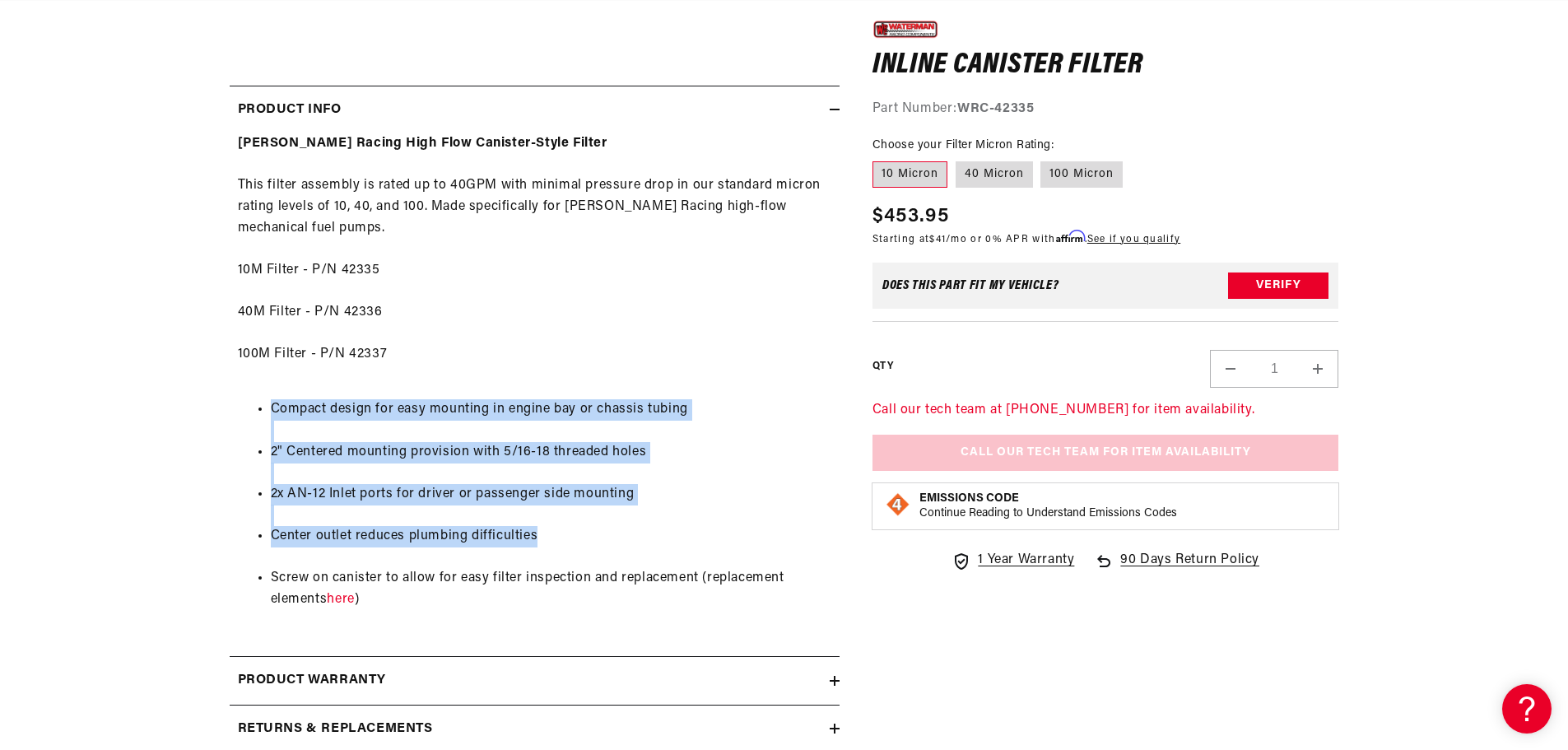
drag, startPoint x: 272, startPoint y: 412, endPoint x: 568, endPoint y: 530, distance: 318.7
click at [568, 530] on ul "Compact design for easy mounting in engine bay or chassis tubing 2" Centered mo…" at bounding box center [535, 505] width 594 height 253
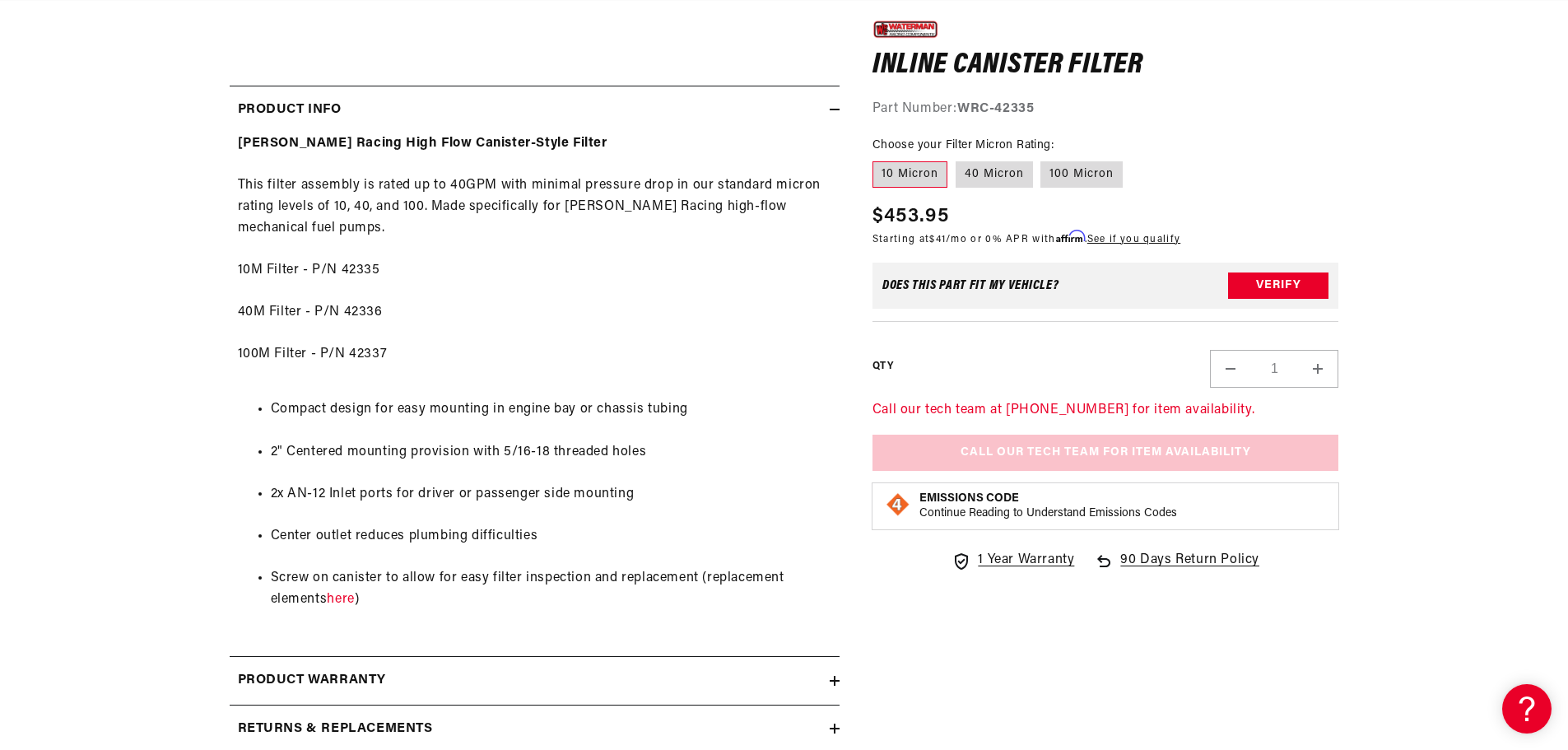
click at [547, 559] on ul "Compact design for easy mounting in engine bay or chassis tubing 2" Centered mo…" at bounding box center [535, 505] width 594 height 253
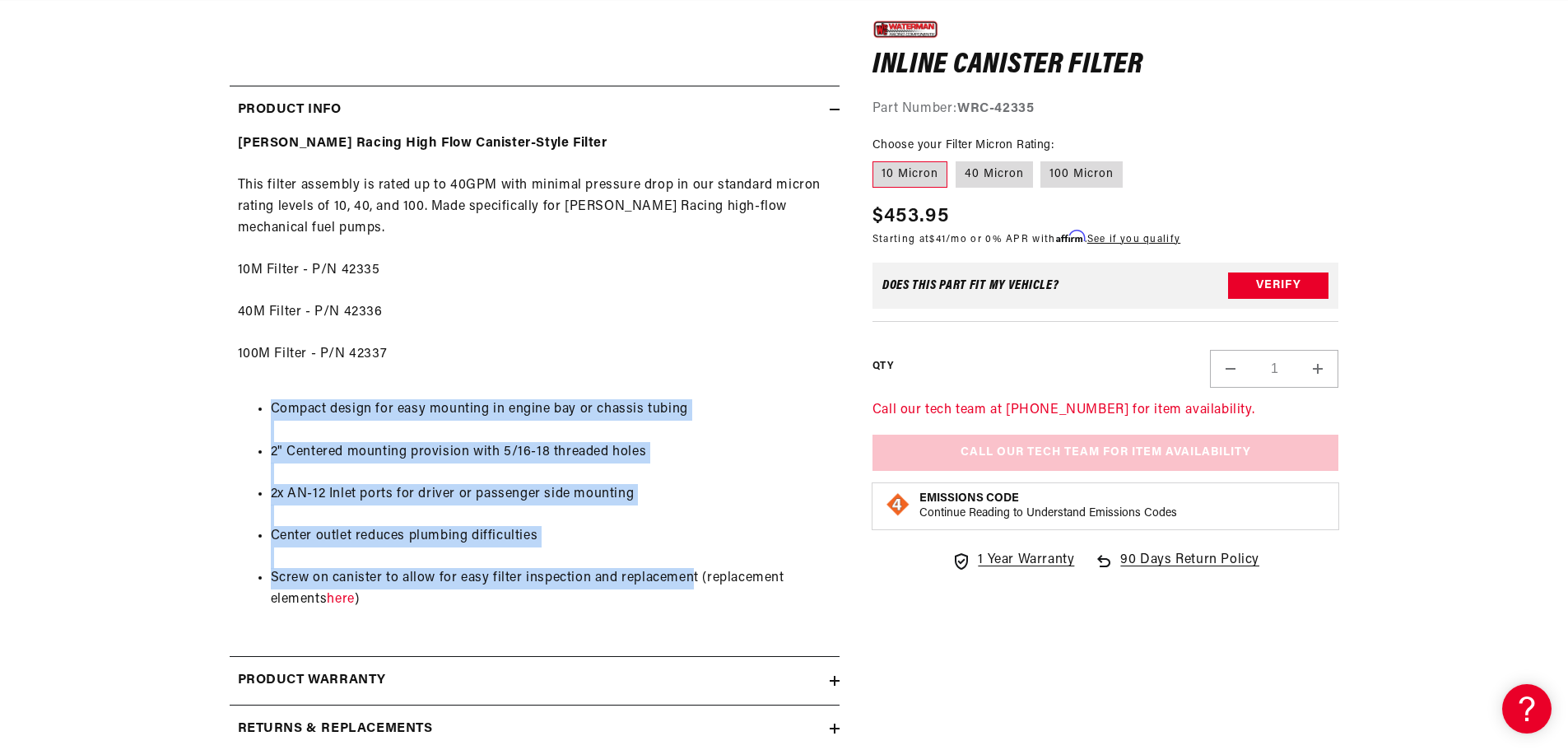
scroll to position [0, 1867]
drag, startPoint x: 269, startPoint y: 407, endPoint x: 699, endPoint y: 574, distance: 461.3
click at [699, 574] on ul "Compact design for easy mounting in engine bay or chassis tubing 2" Centered mo…" at bounding box center [535, 505] width 594 height 253
copy ul "Compact design for easy mounting in engine bay or chassis tubing 2" Centered mo…"
